Goal: Task Accomplishment & Management: Manage account settings

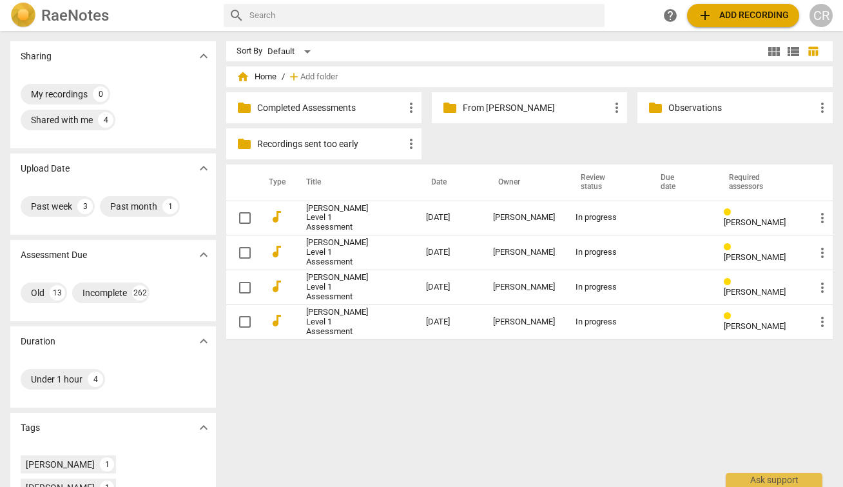
click at [819, 14] on div "CR" at bounding box center [821, 15] width 23 height 23
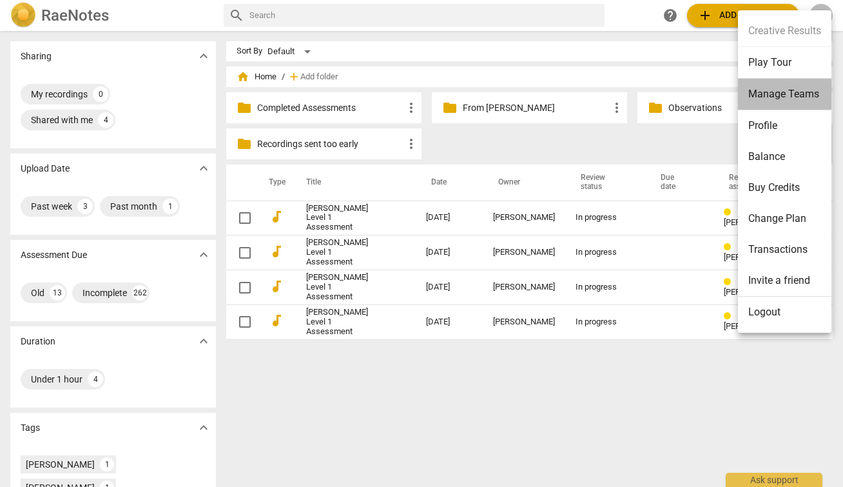
click at [772, 92] on li "Manage Teams" at bounding box center [784, 95] width 93 height 32
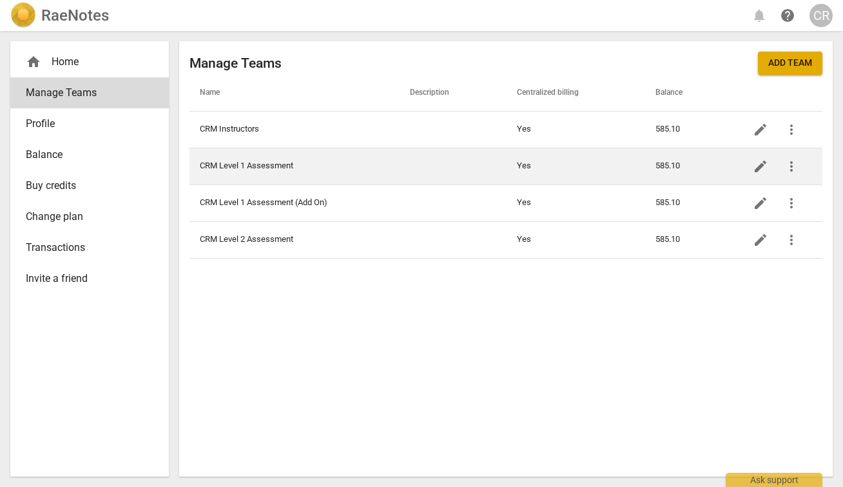
click at [268, 169] on td "CRM Level 1 Assessment" at bounding box center [295, 166] width 210 height 37
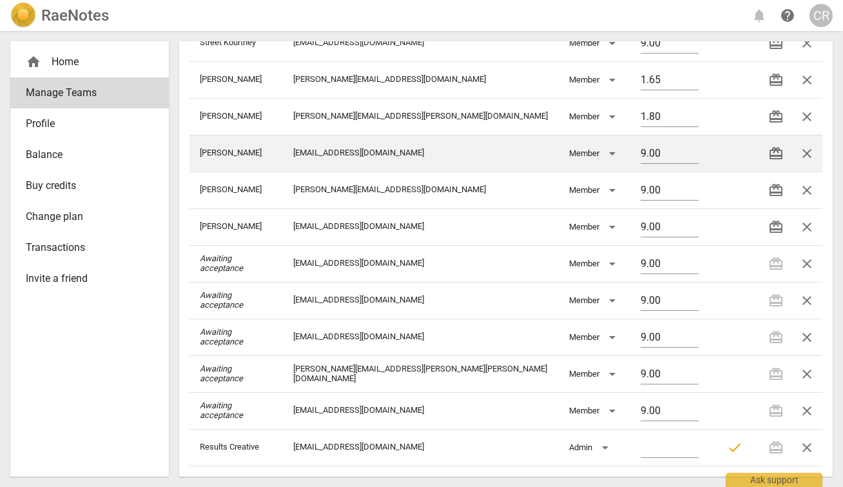
scroll to position [168, 0]
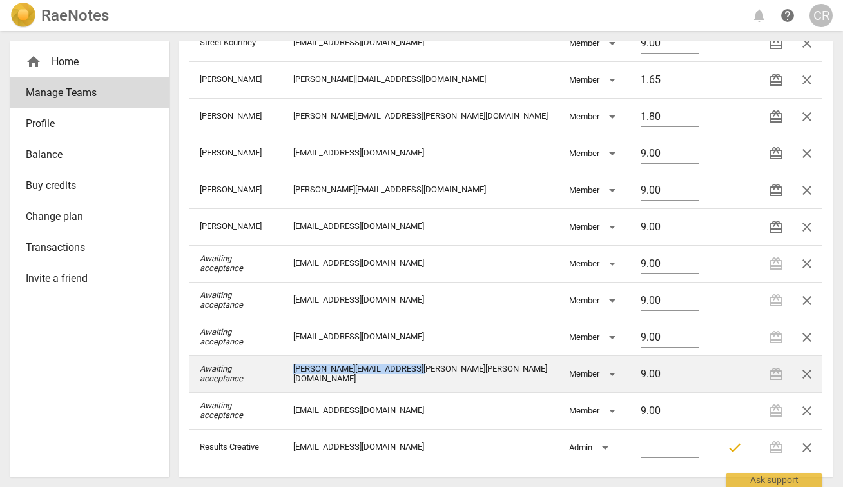
drag, startPoint x: 456, startPoint y: 373, endPoint x: 322, endPoint y: 372, distance: 134.1
click at [322, 372] on td "[PERSON_NAME][EMAIL_ADDRESS][PERSON_NAME][PERSON_NAME][DOMAIN_NAME]" at bounding box center [421, 373] width 276 height 37
copy td "[PERSON_NAME][EMAIL_ADDRESS][PERSON_NAME][PERSON_NAME][DOMAIN_NAME]"
click at [799, 378] on span "close" at bounding box center [806, 373] width 15 height 15
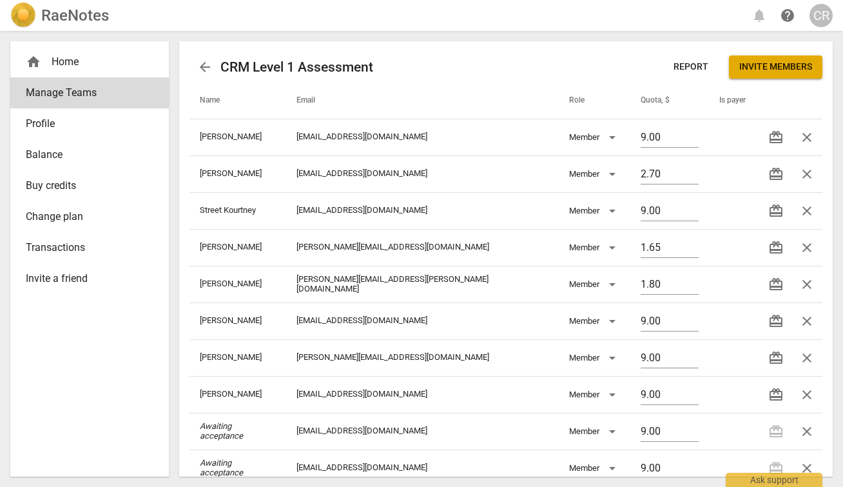
scroll to position [0, 0]
click at [788, 66] on span "Invite members" at bounding box center [775, 67] width 73 height 13
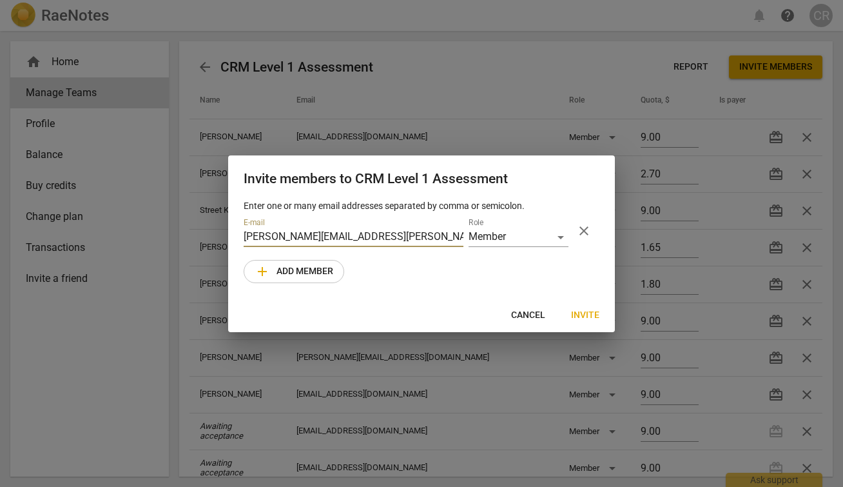
type input "[PERSON_NAME][EMAIL_ADDRESS][PERSON_NAME][PERSON_NAME][DOMAIN_NAME]"
click at [586, 311] on span "Invite" at bounding box center [585, 315] width 28 height 13
